Goal: Task Accomplishment & Management: Use online tool/utility

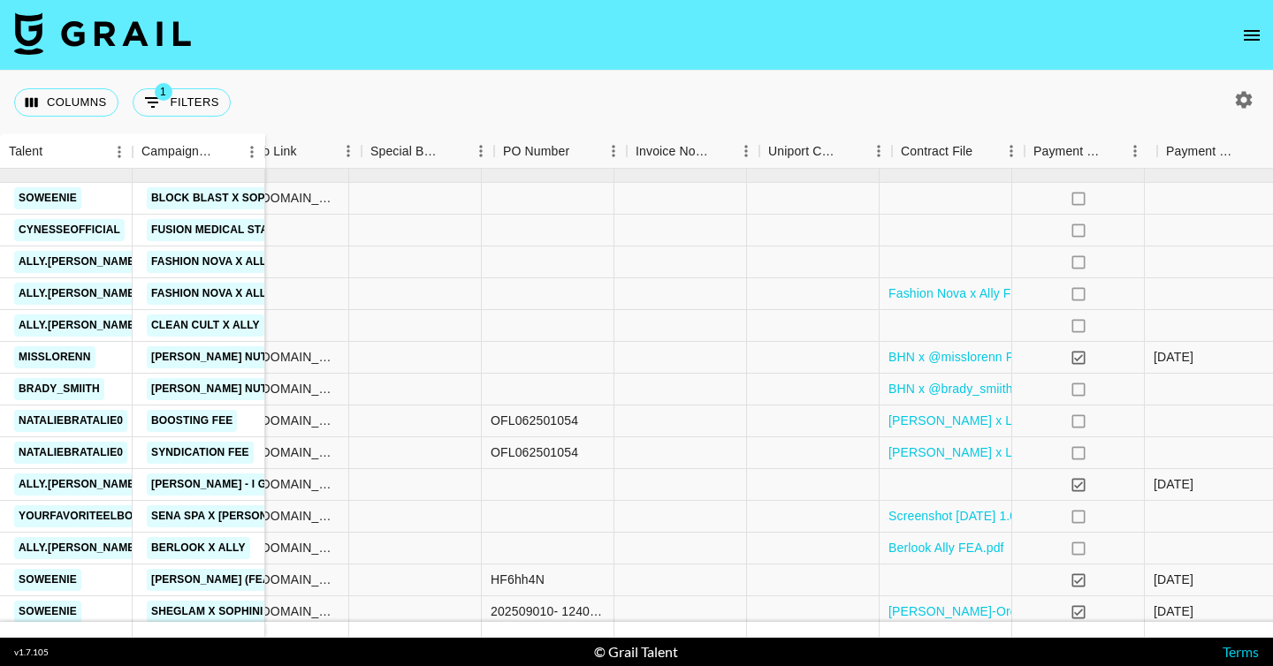
scroll to position [858, 1571]
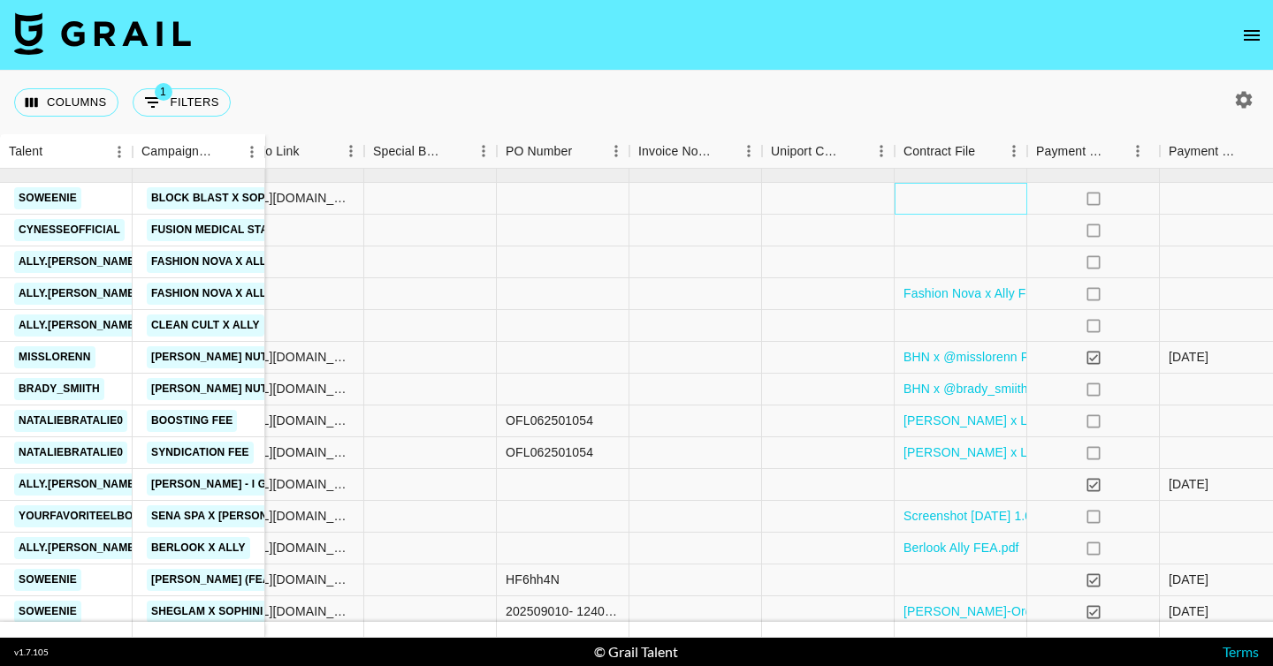
click at [971, 202] on div at bounding box center [960, 199] width 133 height 32
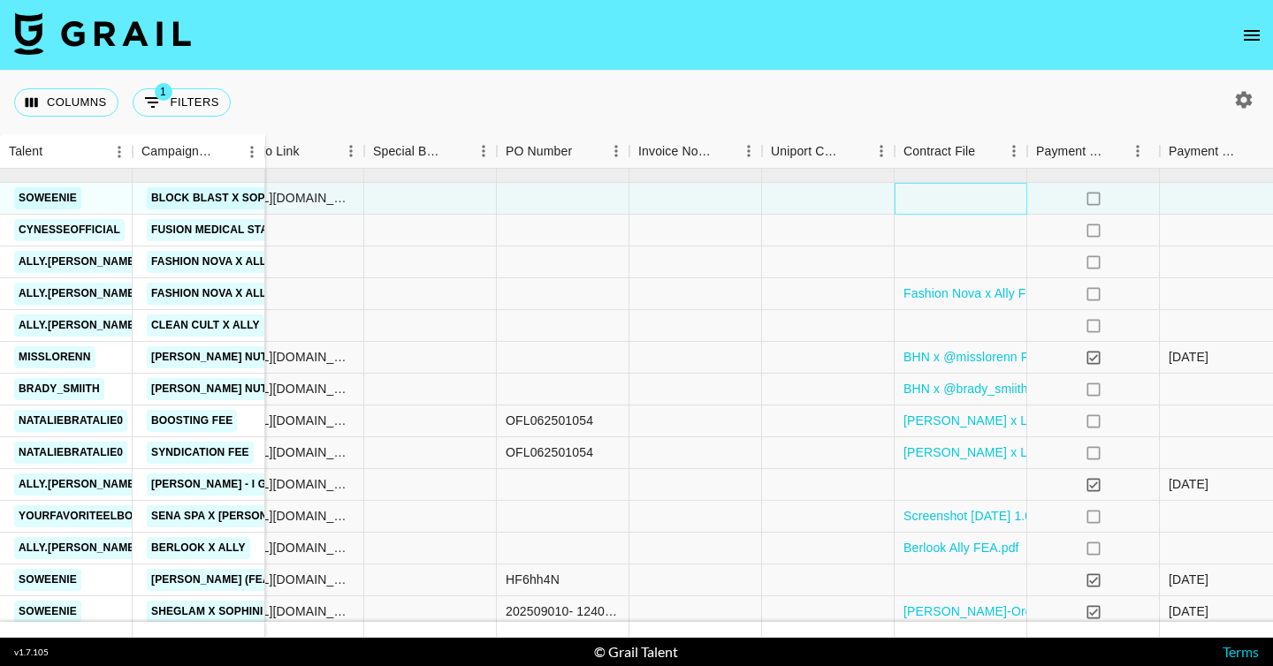
click at [971, 202] on div at bounding box center [960, 199] width 133 height 32
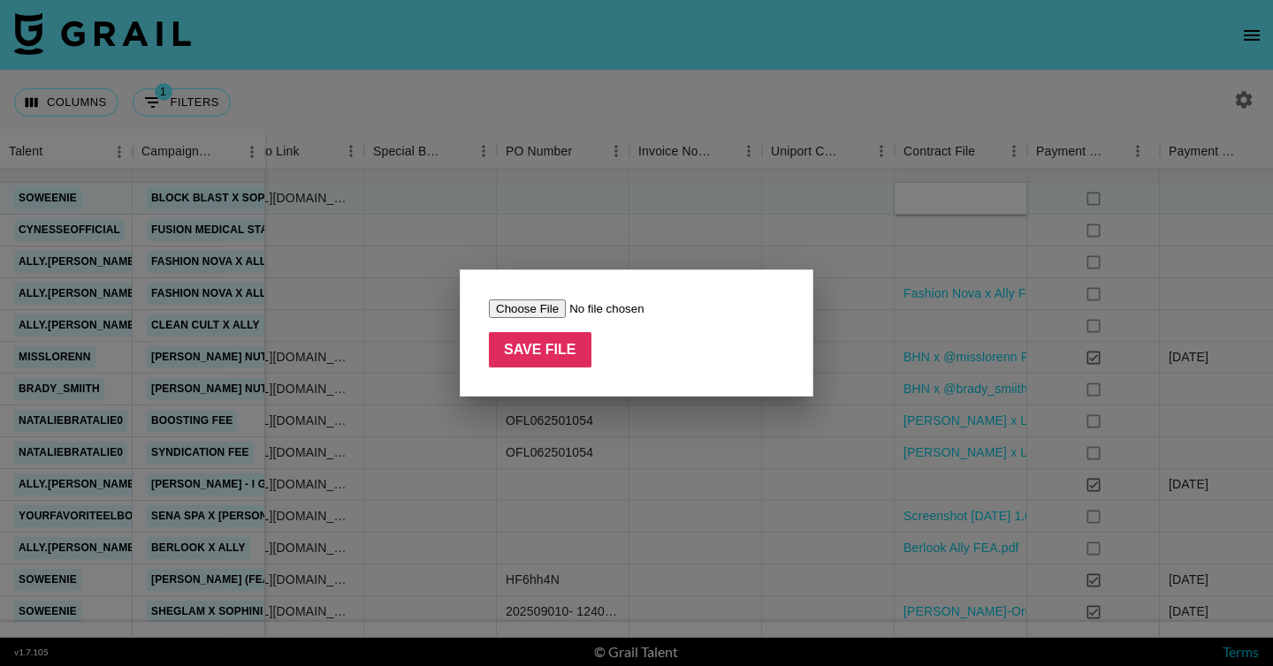
click at [546, 310] on input "file" at bounding box center [601, 309] width 224 height 19
type input "C:\fakepath\Block Blast x Sophini Contract.pdf"
click at [557, 341] on input "Save File" at bounding box center [540, 349] width 103 height 35
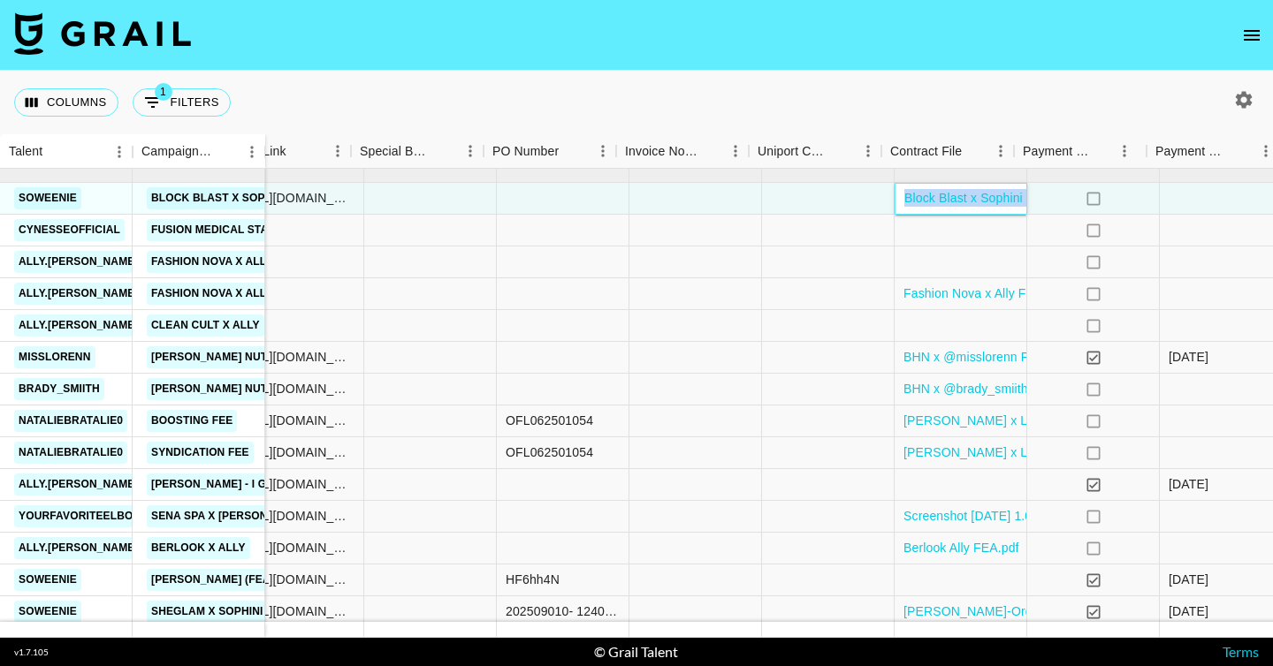
scroll to position [858, 1794]
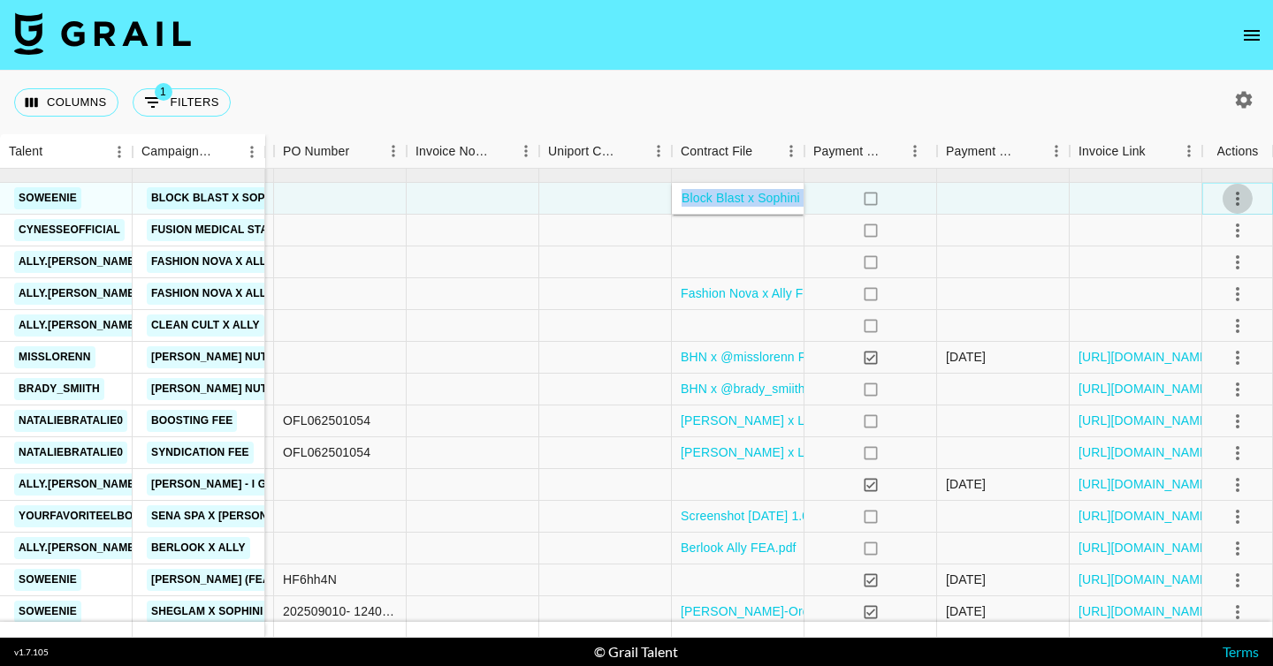
click at [1245, 199] on icon "select merge strategy" at bounding box center [1237, 198] width 21 height 21
click at [1212, 352] on li "Approve" at bounding box center [1215, 364] width 115 height 32
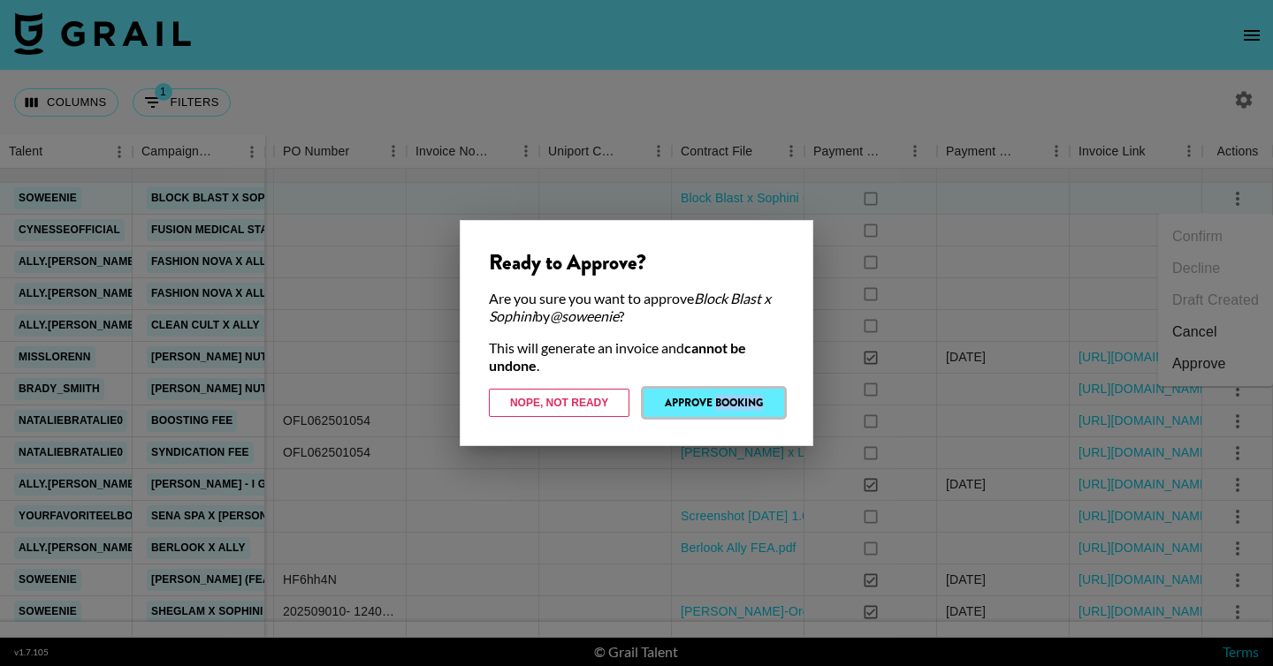
click at [673, 406] on button "Approve Booking" at bounding box center [713, 403] width 141 height 28
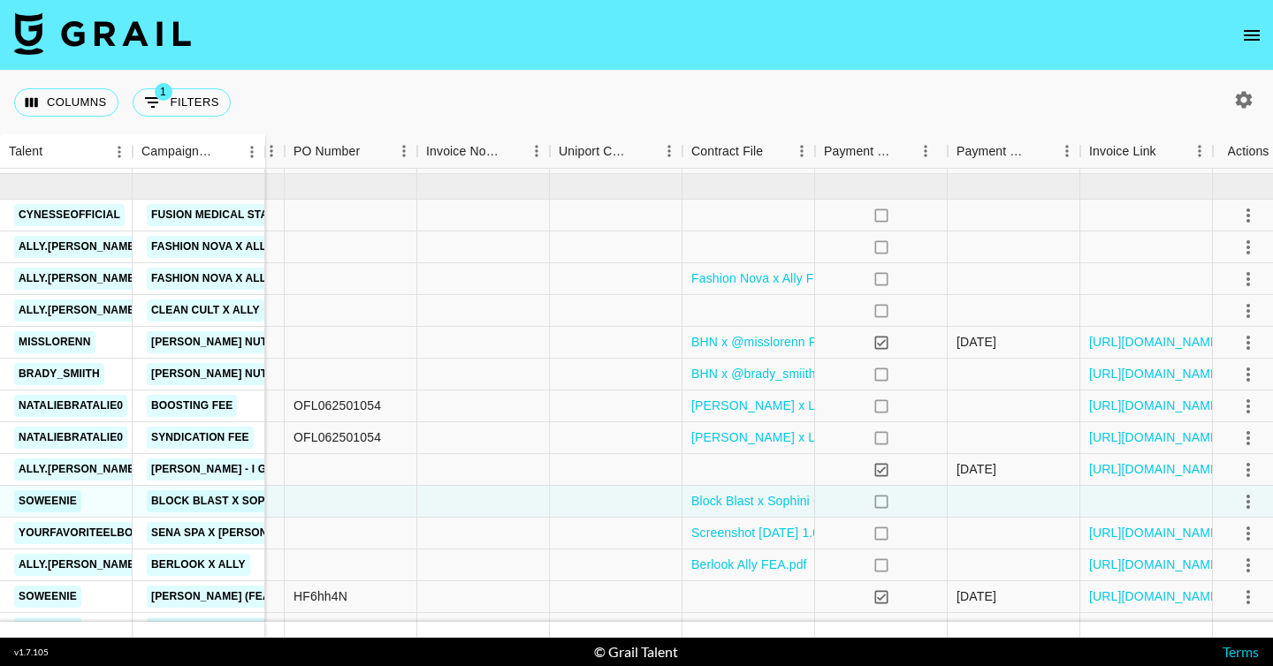
scroll to position [814, 1783]
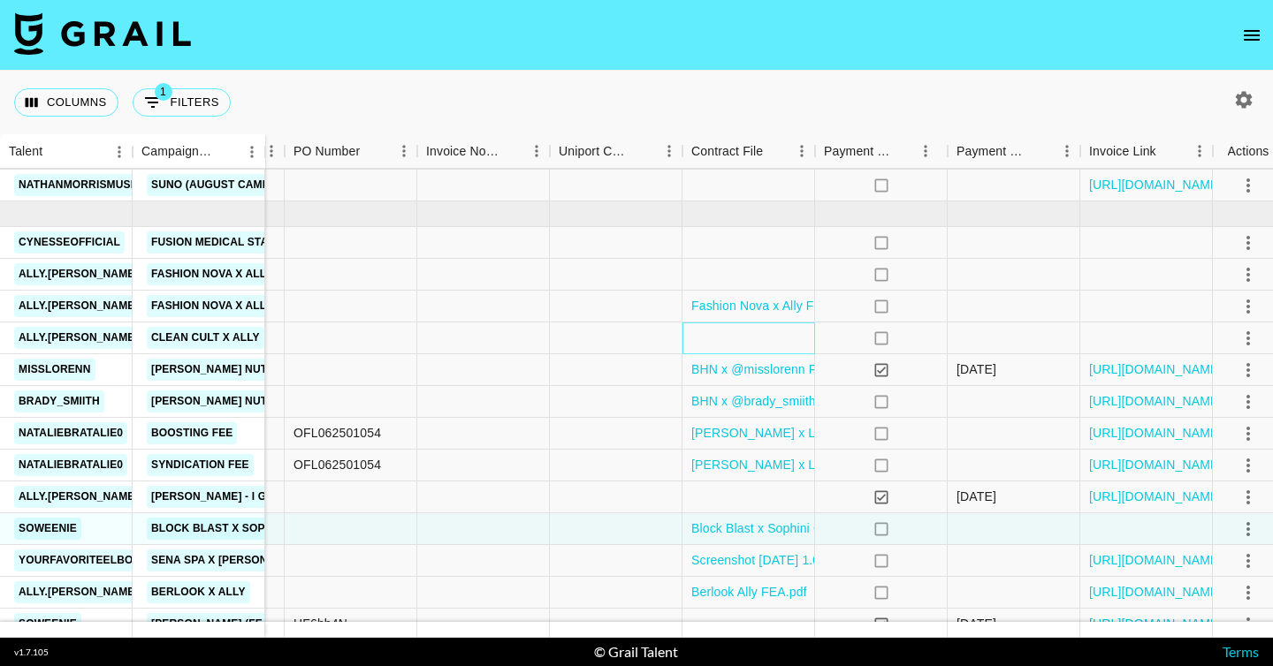
click at [776, 338] on div at bounding box center [748, 339] width 133 height 32
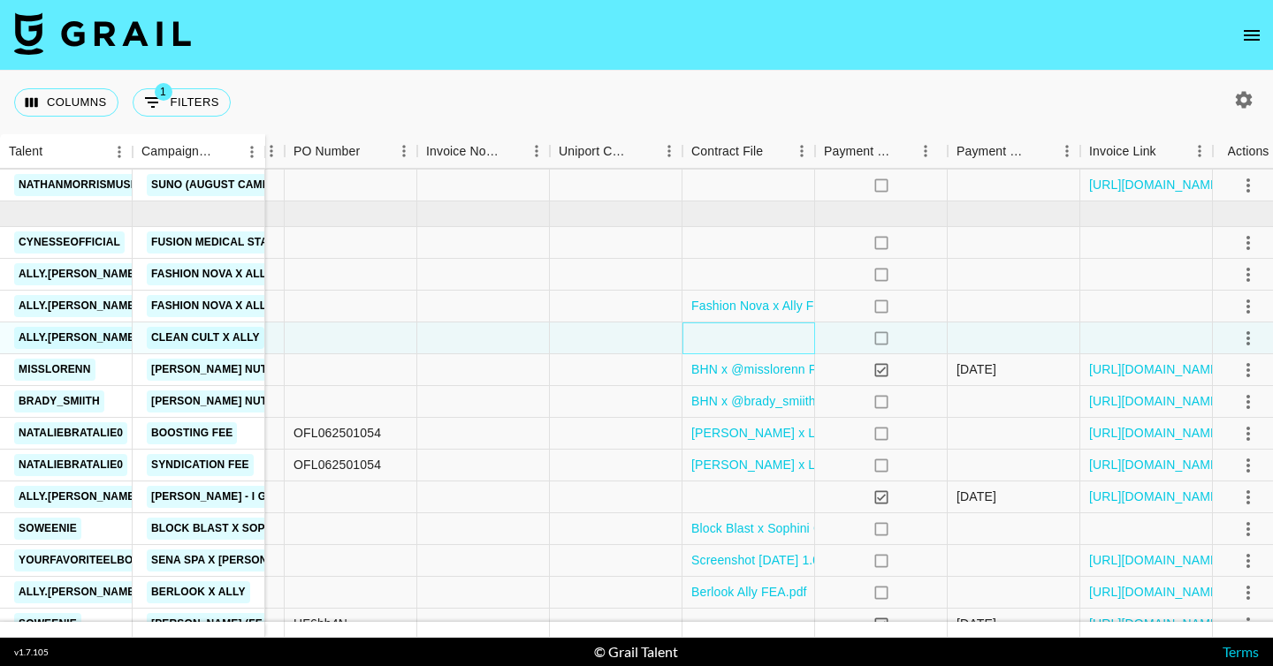
click at [776, 338] on div at bounding box center [748, 339] width 133 height 32
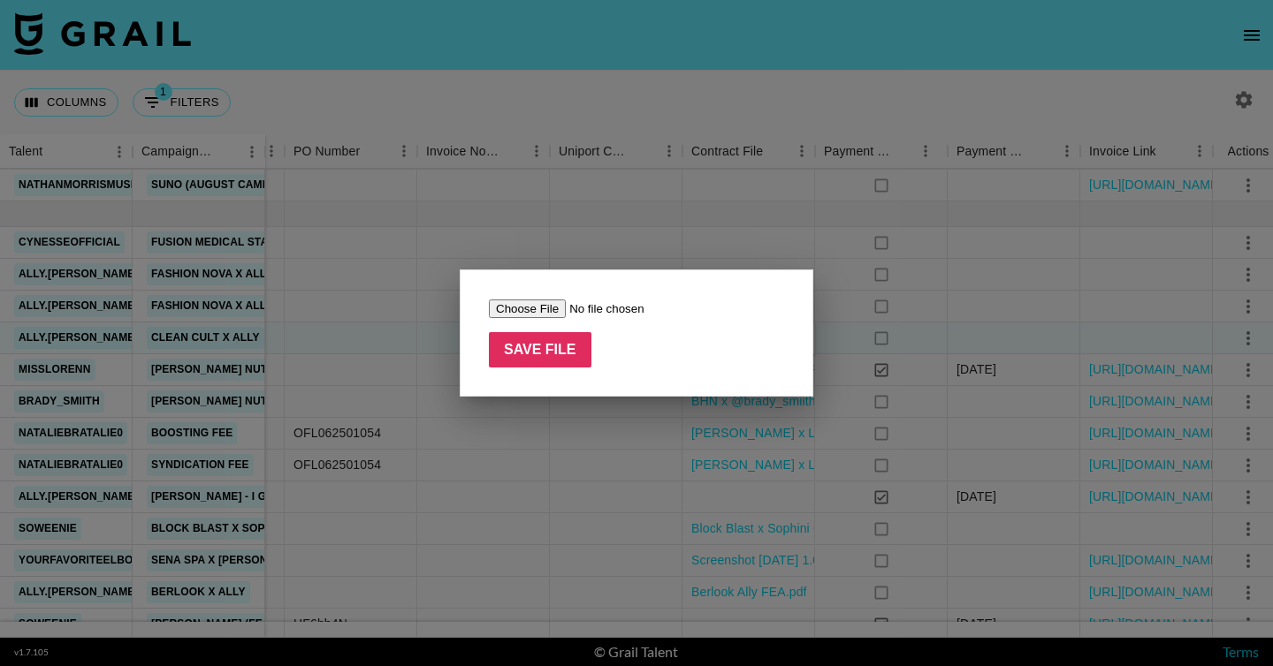
click at [541, 308] on input "file" at bounding box center [601, 309] width 224 height 19
type input "C:\fakepath\Clean Cult x Ally Contract FEA.pdf"
click at [544, 357] on input "Save File" at bounding box center [540, 349] width 103 height 35
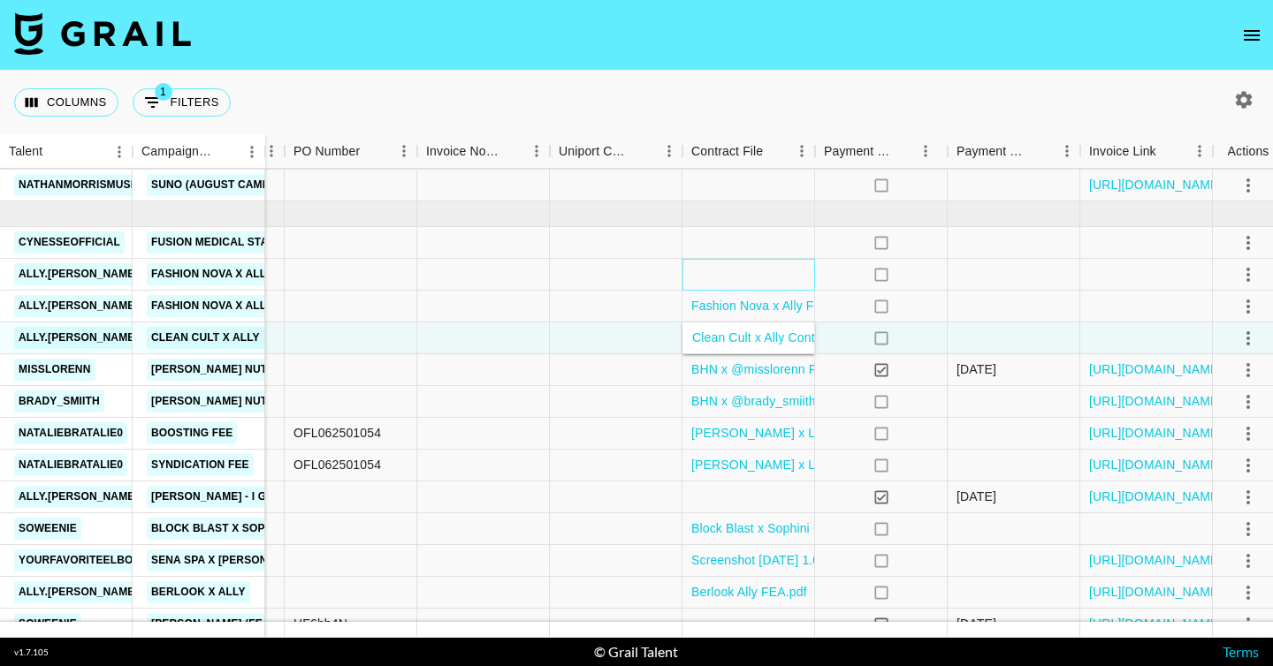
click at [695, 277] on div at bounding box center [748, 275] width 133 height 32
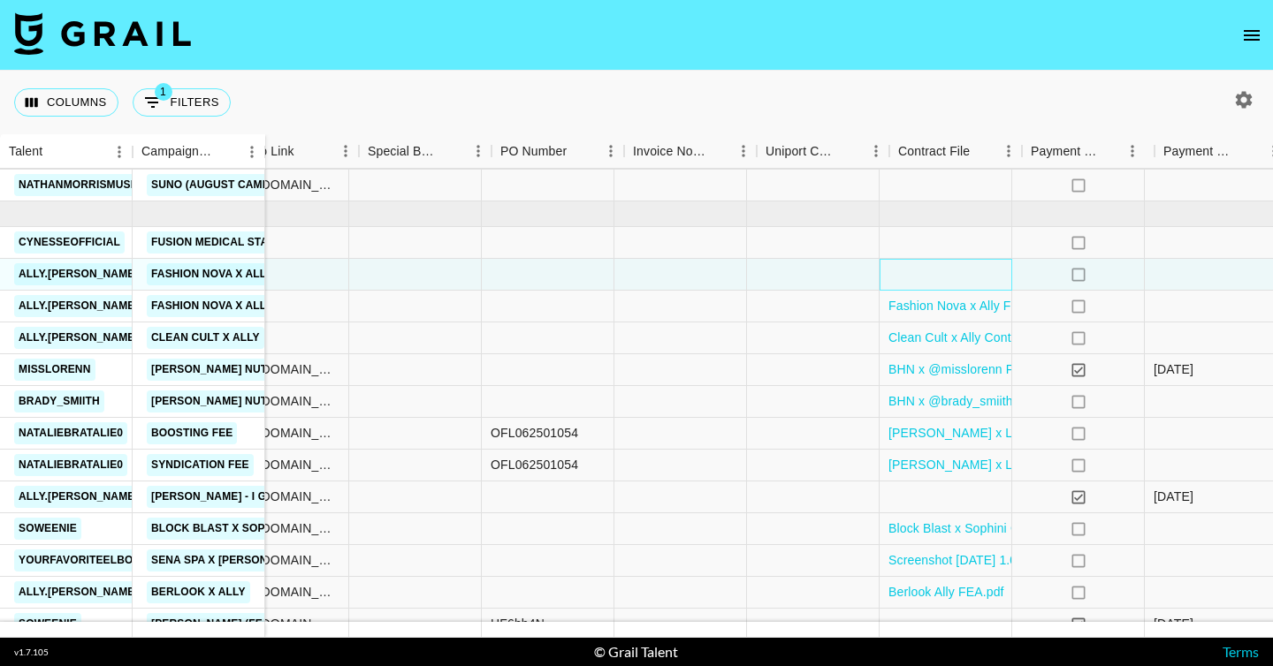
scroll to position [814, 1633]
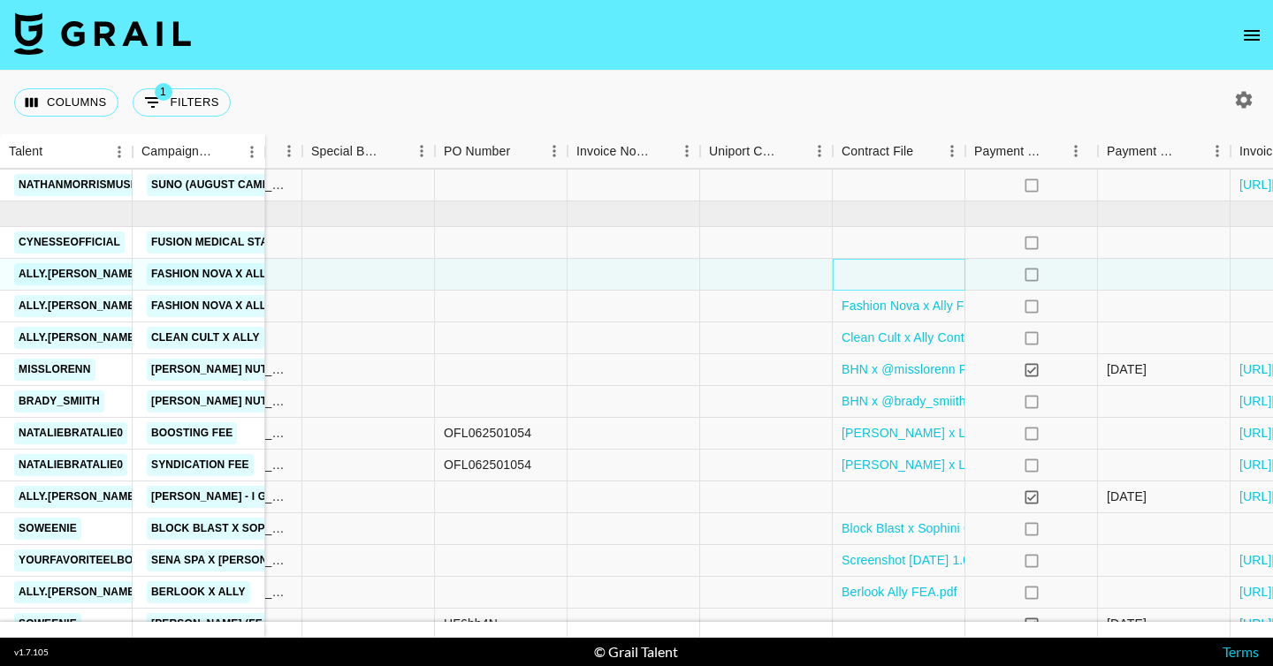
click at [918, 279] on div at bounding box center [899, 275] width 133 height 32
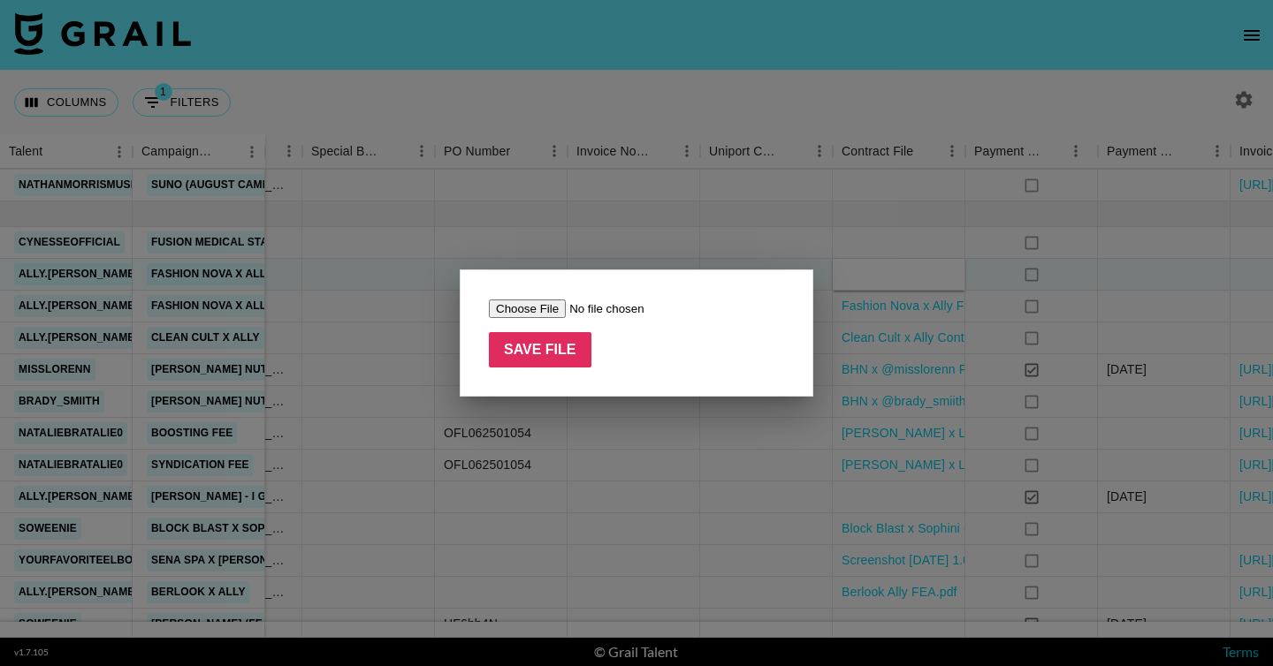
click at [531, 307] on input "file" at bounding box center [601, 309] width 224 height 19
type input "C:\fakepath\Fashion Nova x Ally FEA.pdf"
click at [539, 352] on input "Save File" at bounding box center [540, 349] width 103 height 35
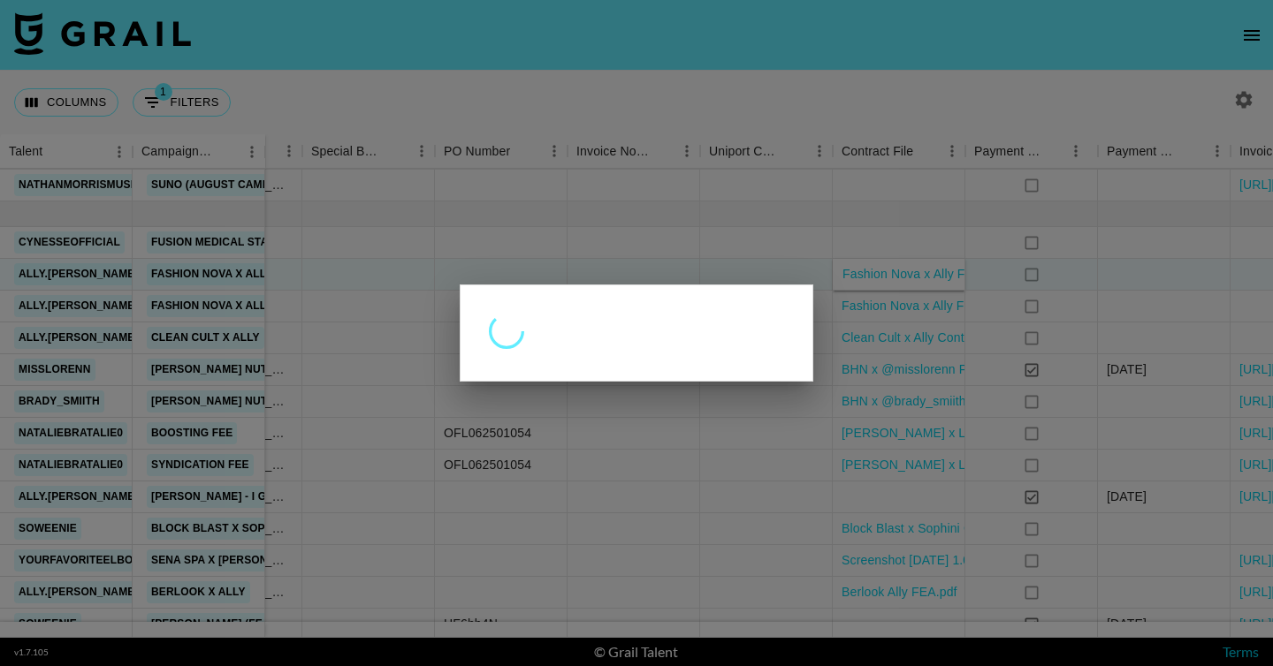
click at [802, 233] on div at bounding box center [636, 333] width 1273 height 666
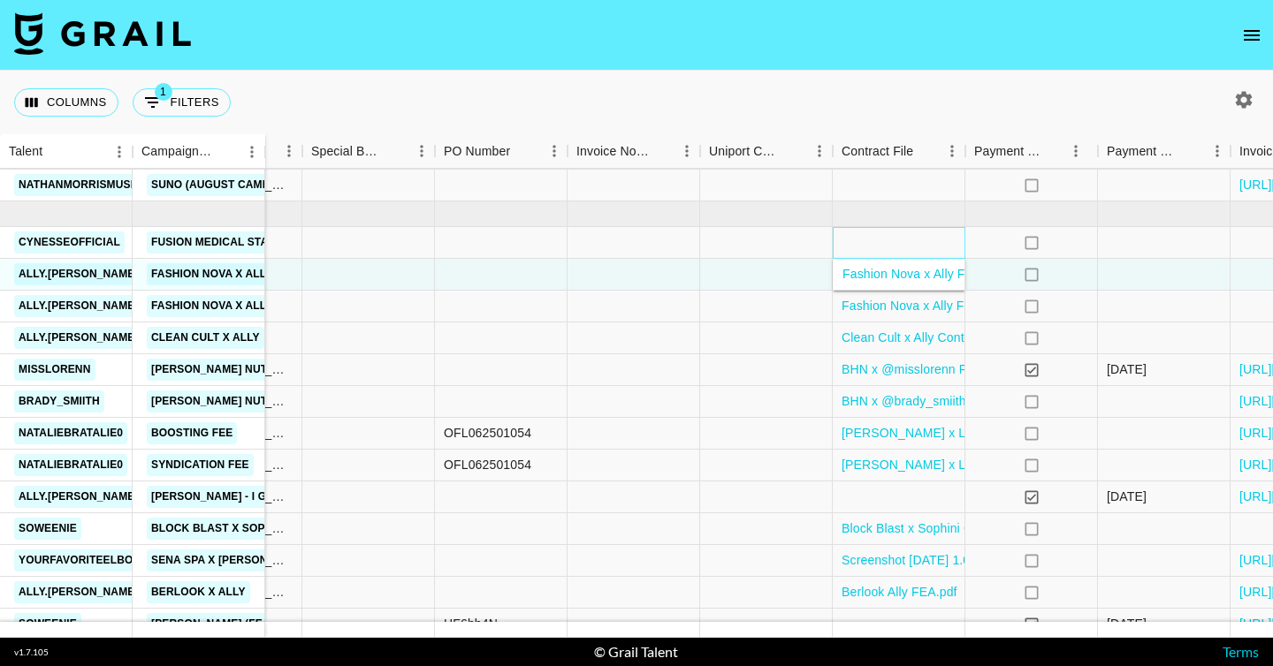
click at [906, 232] on div at bounding box center [899, 243] width 133 height 32
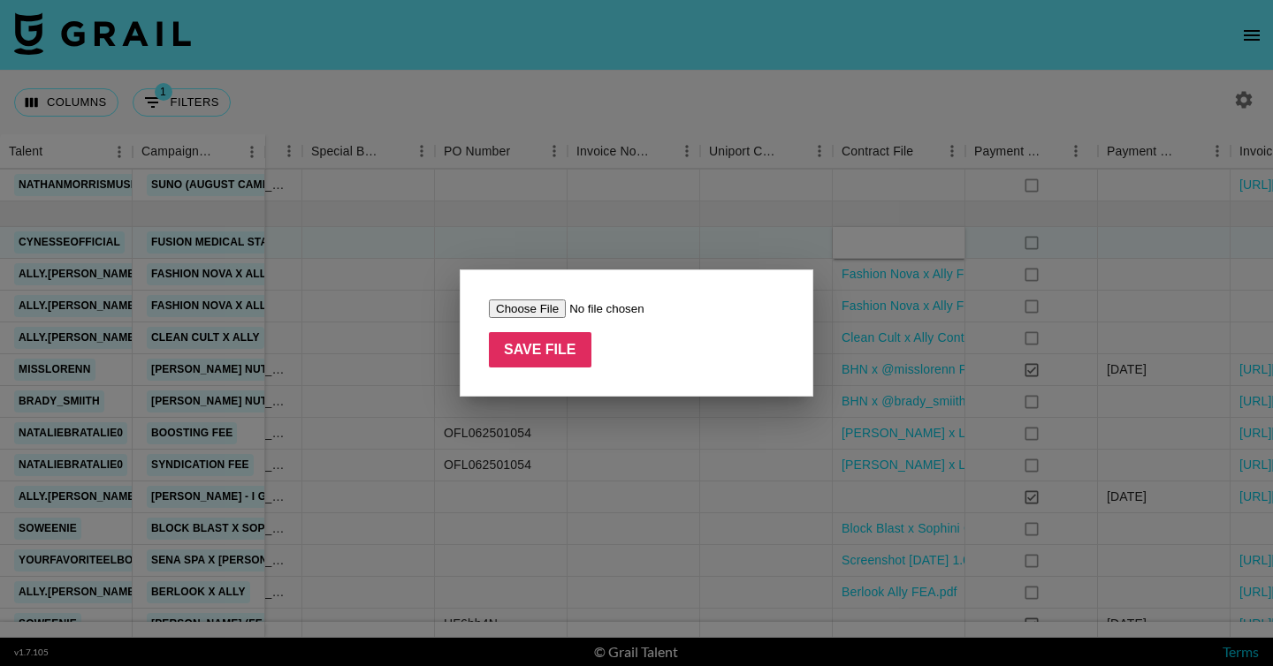
click at [534, 301] on input "file" at bounding box center [601, 309] width 224 height 19
click at [505, 313] on input "file" at bounding box center [601, 309] width 224 height 19
type input "C:\fakepath\Fusion FEA.pdf"
click at [559, 349] on input "Save File" at bounding box center [540, 349] width 103 height 35
